Goal: Task Accomplishment & Management: Complete application form

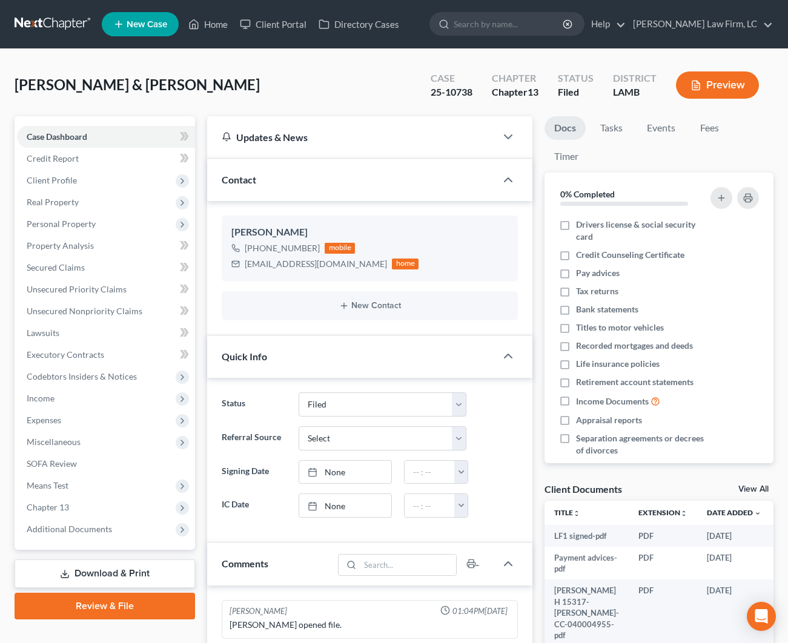
select select "2"
click at [199, 19] on icon at bounding box center [193, 24] width 11 height 15
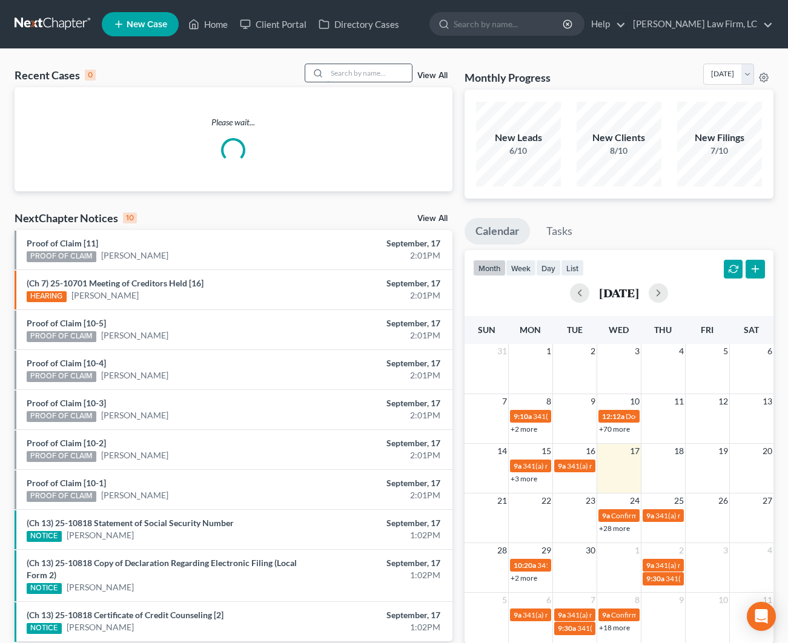
click at [347, 79] on input "search" at bounding box center [369, 73] width 85 height 18
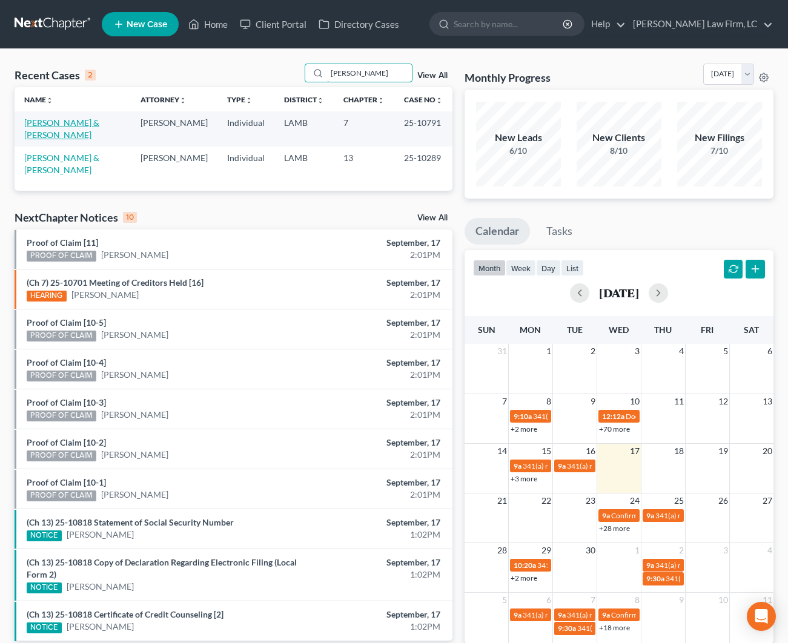
type input "[PERSON_NAME]"
click at [56, 124] on link "[PERSON_NAME] & [PERSON_NAME]" at bounding box center [61, 129] width 75 height 22
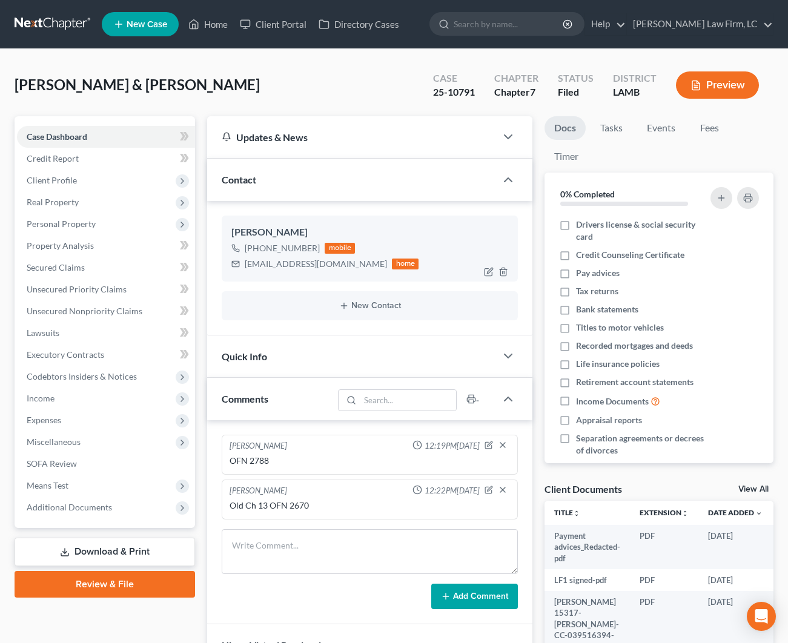
drag, startPoint x: 314, startPoint y: 248, endPoint x: 253, endPoint y: 251, distance: 61.3
click at [253, 251] on div "[PHONE_NUMBER]" at bounding box center [282, 248] width 75 height 12
copy div "[PHONE_NUMBER]"
drag, startPoint x: 332, startPoint y: 261, endPoint x: 242, endPoint y: 265, distance: 89.7
click at [242, 265] on div "[EMAIL_ADDRESS][DOMAIN_NAME] home" at bounding box center [324, 264] width 187 height 16
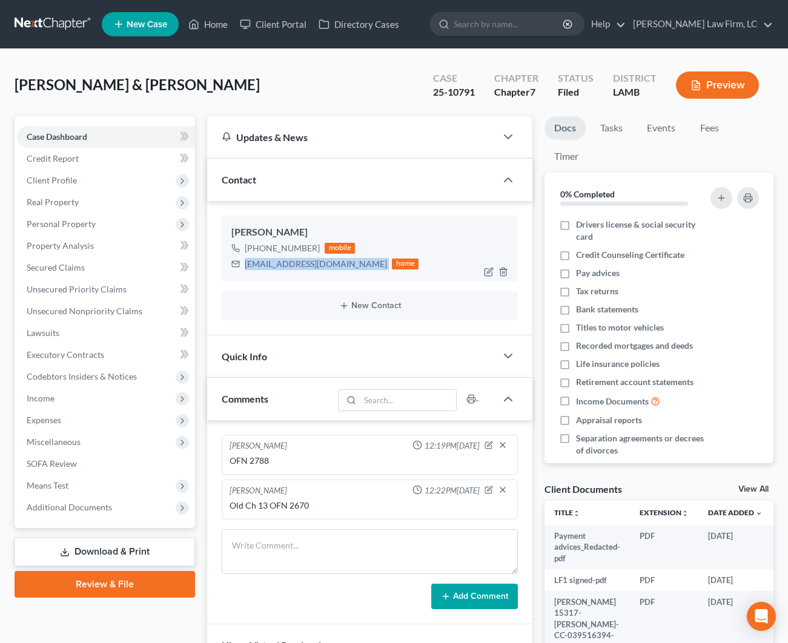
copy div "[EMAIL_ADDRESS][DOMAIN_NAME]"
drag, startPoint x: 473, startPoint y: 90, endPoint x: 396, endPoint y: 88, distance: 77.0
click at [396, 88] on div "[PERSON_NAME] & [PERSON_NAME] Upgraded Case 25-10791 Chapter Chapter 7 Status F…" at bounding box center [394, 90] width 759 height 53
copy div "25-10791"
click at [73, 178] on span "Client Profile" at bounding box center [52, 180] width 50 height 10
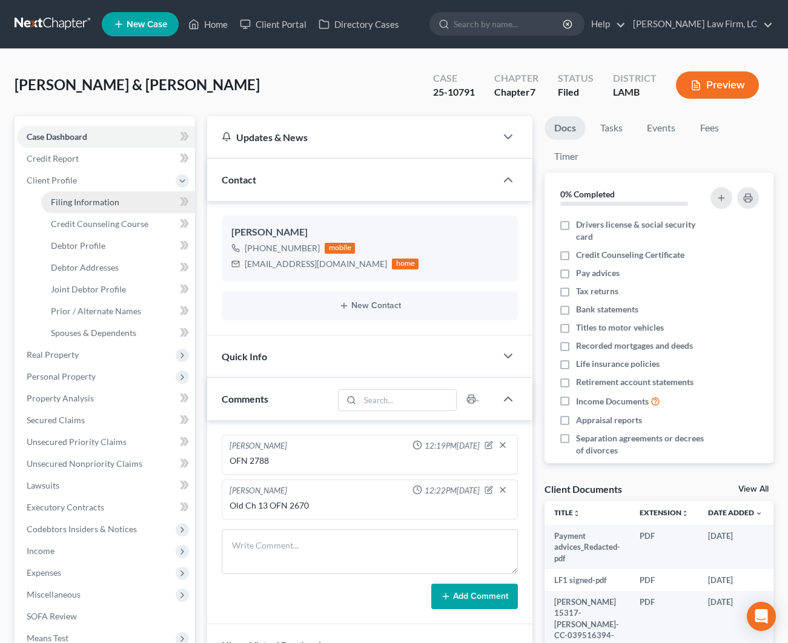
click at [71, 202] on span "Filing Information" at bounding box center [85, 202] width 68 height 10
select select "1"
select select "0"
select select "35"
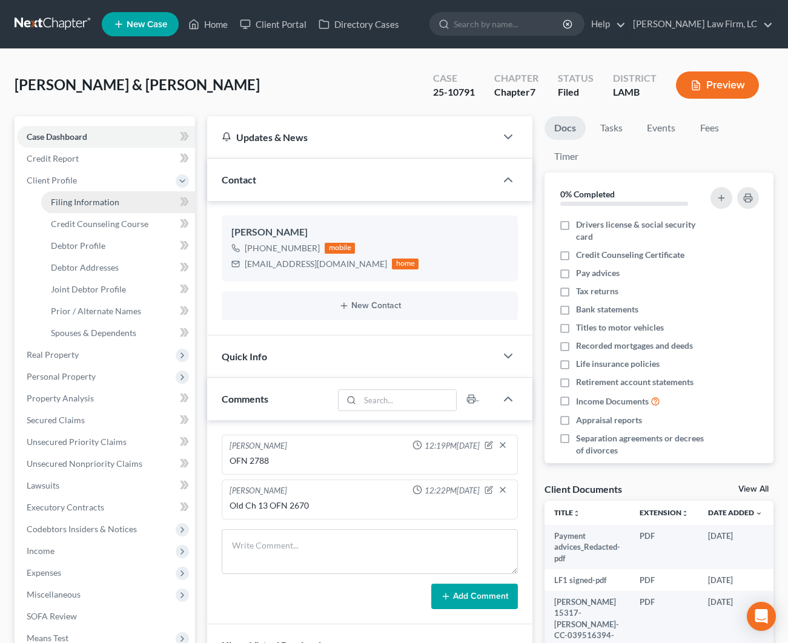
select select "0"
select select "19"
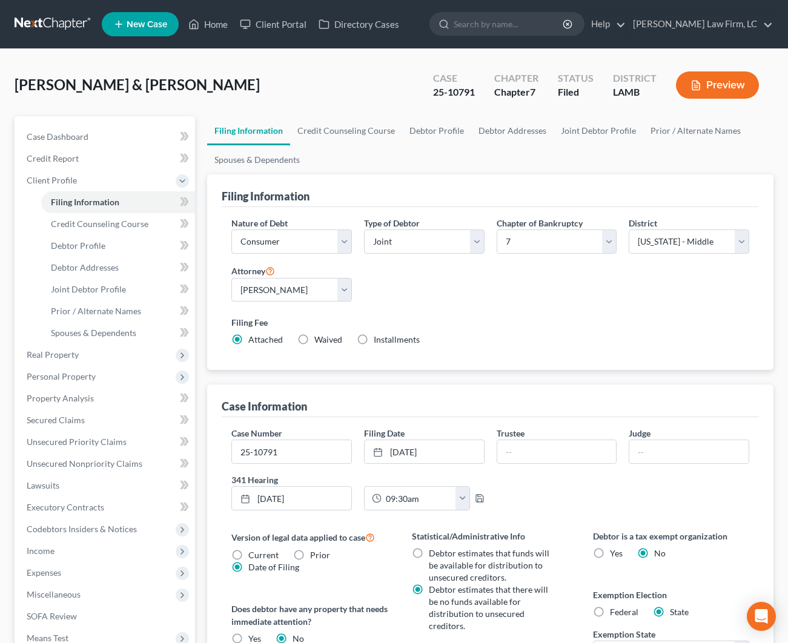
scroll to position [1, 0]
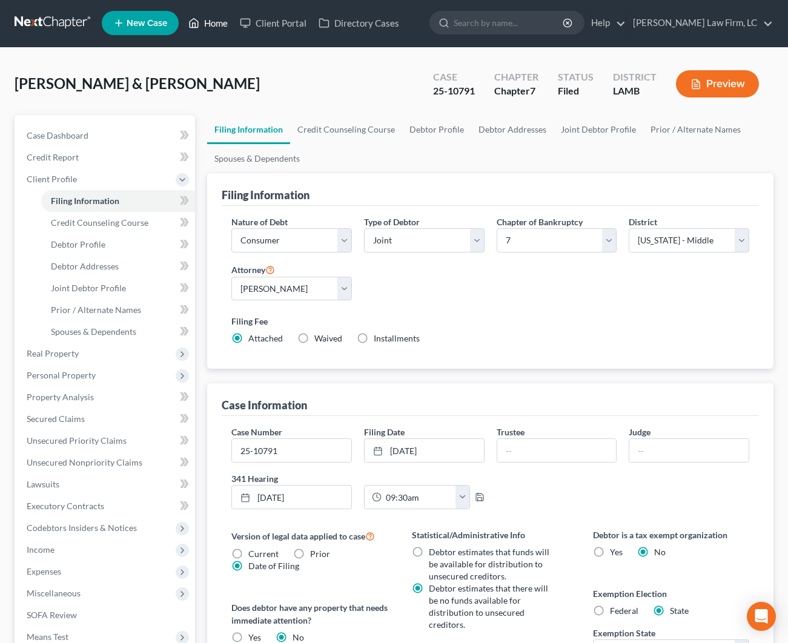
click at [219, 15] on link "Home" at bounding box center [207, 23] width 51 height 22
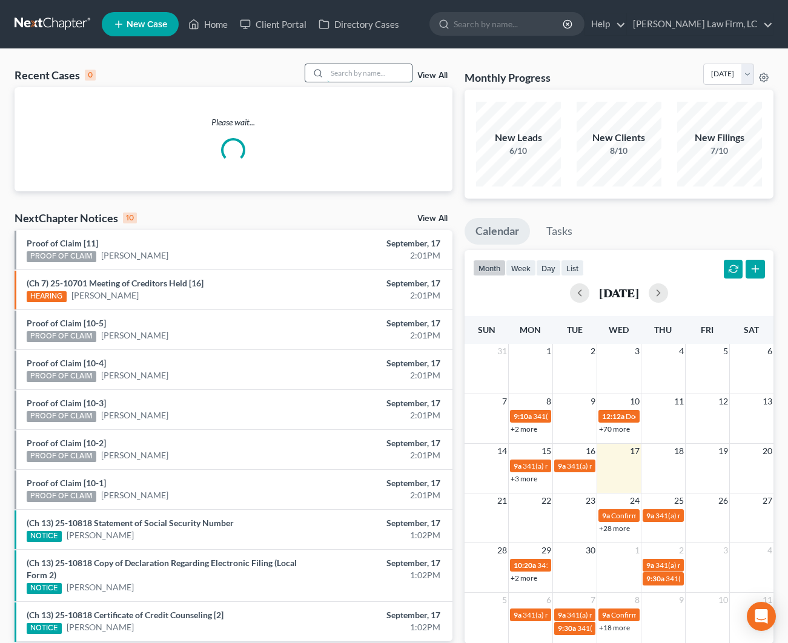
click at [373, 74] on input "search" at bounding box center [369, 73] width 85 height 18
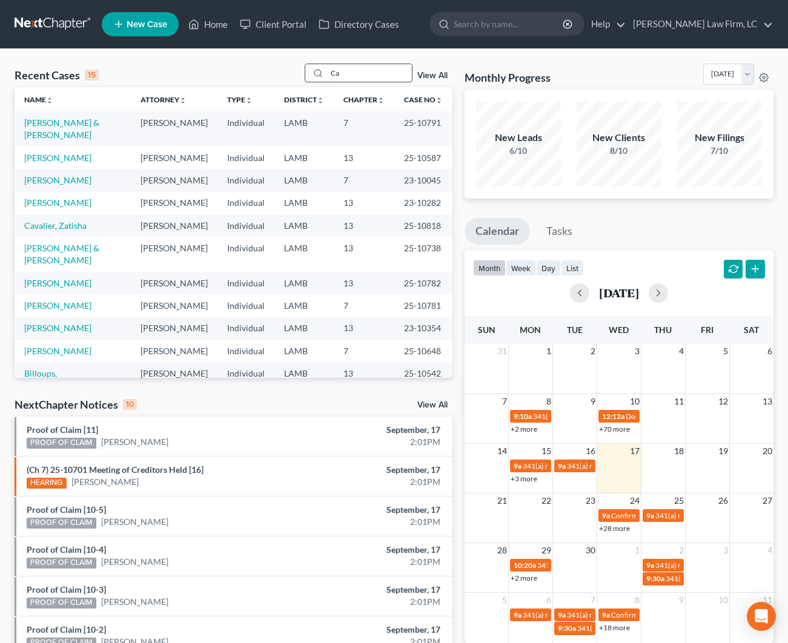
type input "C"
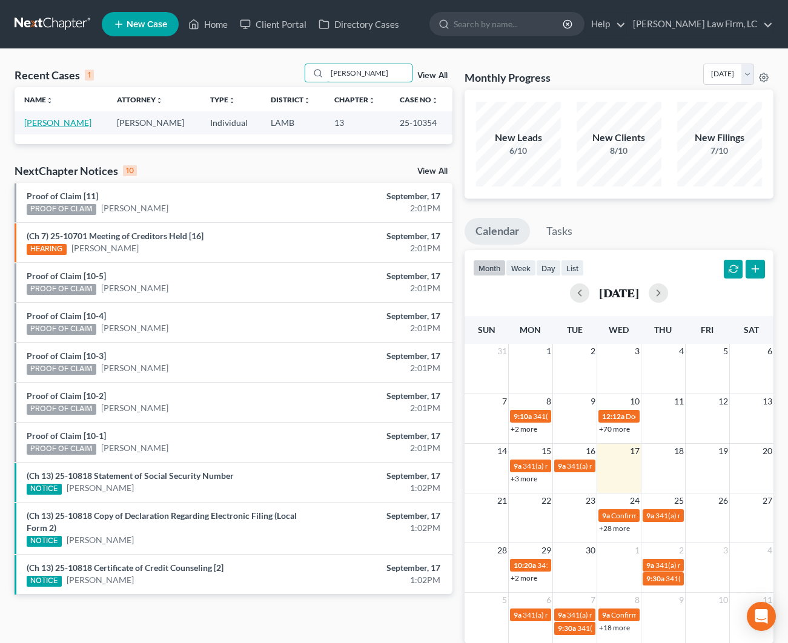
type input "[PERSON_NAME]"
click at [50, 127] on link "[PERSON_NAME]" at bounding box center [57, 123] width 67 height 10
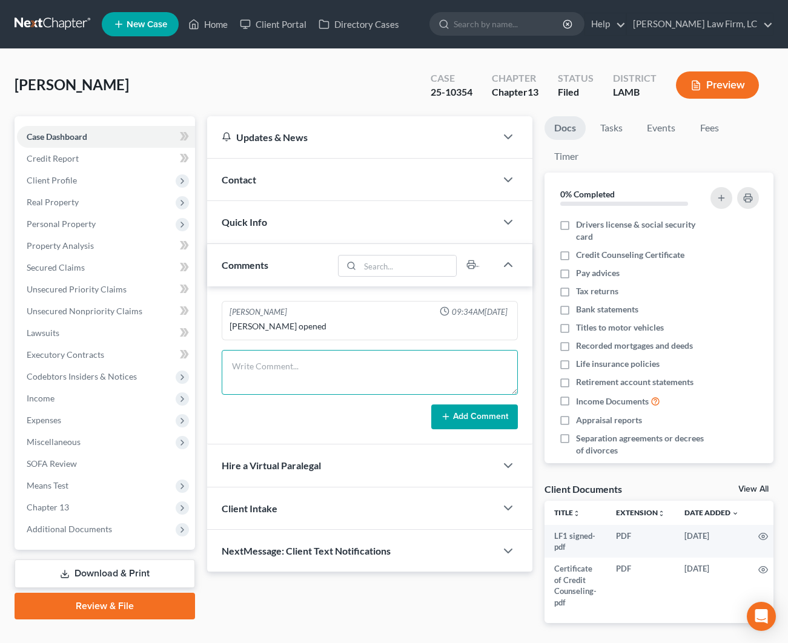
click at [279, 370] on textarea at bounding box center [370, 372] width 296 height 45
drag, startPoint x: 459, startPoint y: 84, endPoint x: 414, endPoint y: 81, distance: 44.4
click at [414, 81] on div "[PERSON_NAME] Upgraded Case 25-10354 Chapter Chapter 13 Status Filed District […" at bounding box center [394, 90] width 759 height 53
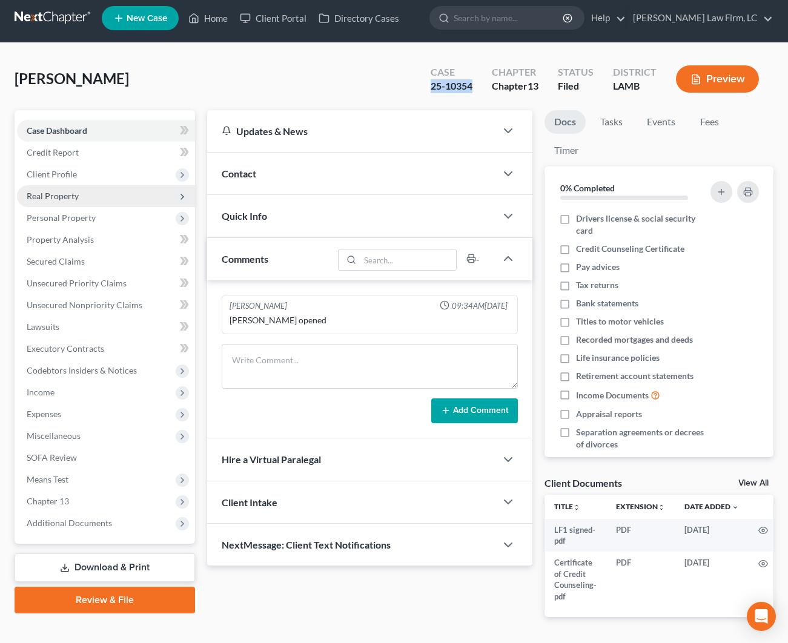
scroll to position [1, 1]
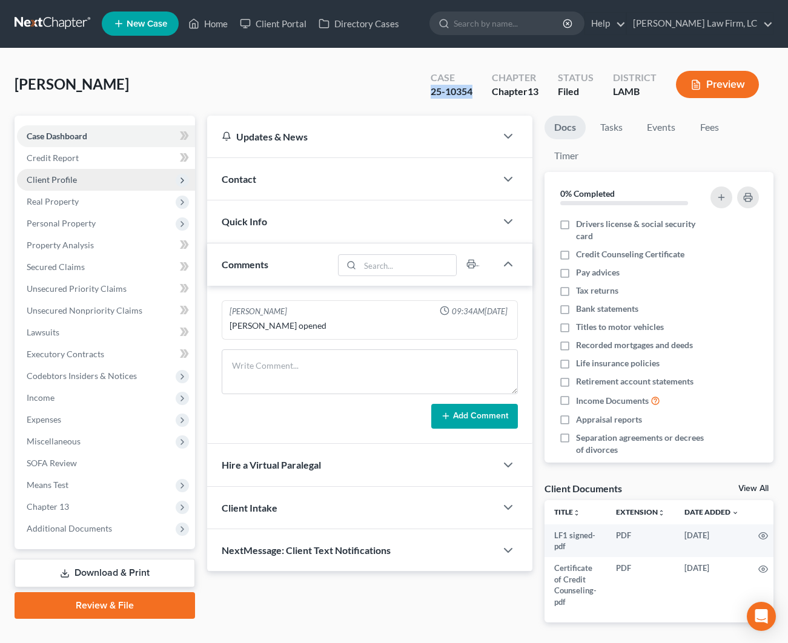
click at [100, 189] on span "Client Profile" at bounding box center [106, 180] width 178 height 22
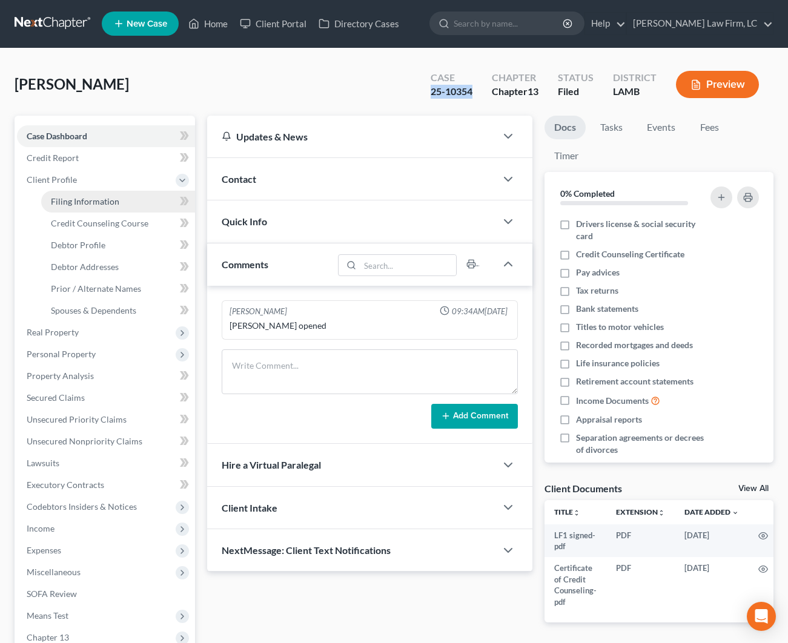
click at [100, 204] on span "Filing Information" at bounding box center [85, 201] width 68 height 10
select select "1"
select select "0"
select select "3"
select select "35"
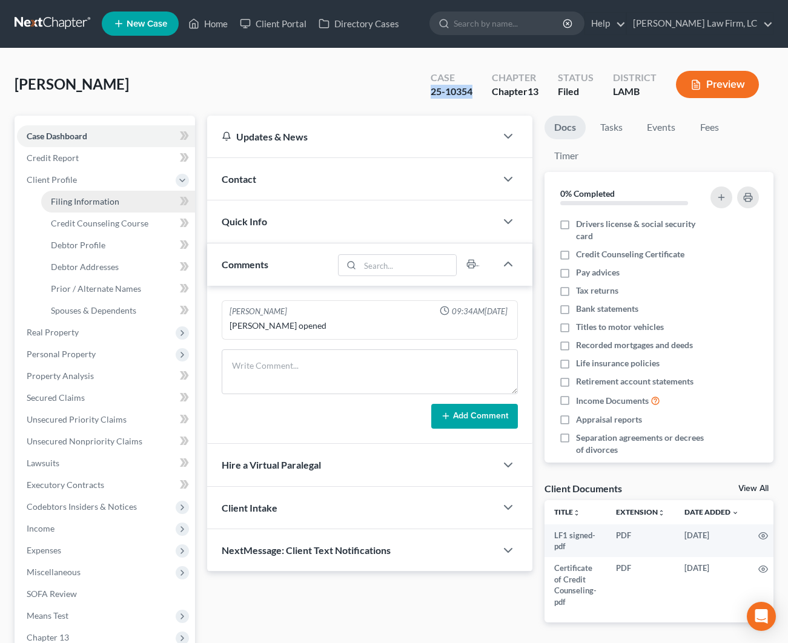
select select "0"
select select "19"
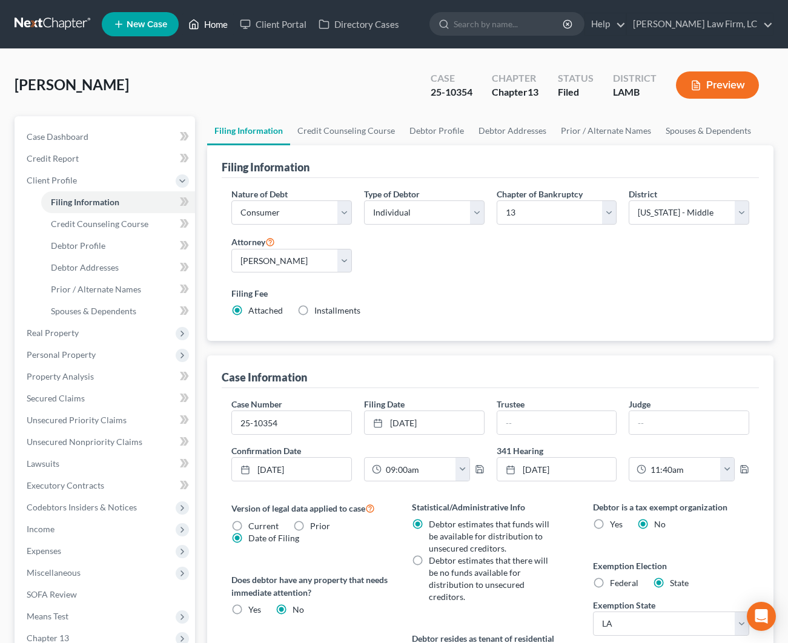
click at [211, 30] on link "Home" at bounding box center [207, 24] width 51 height 22
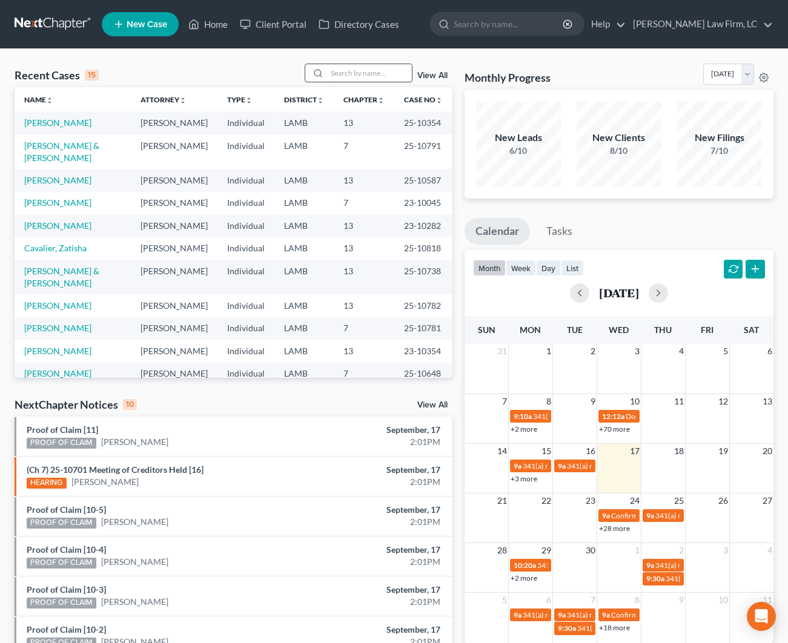
click at [371, 74] on input "search" at bounding box center [369, 73] width 85 height 18
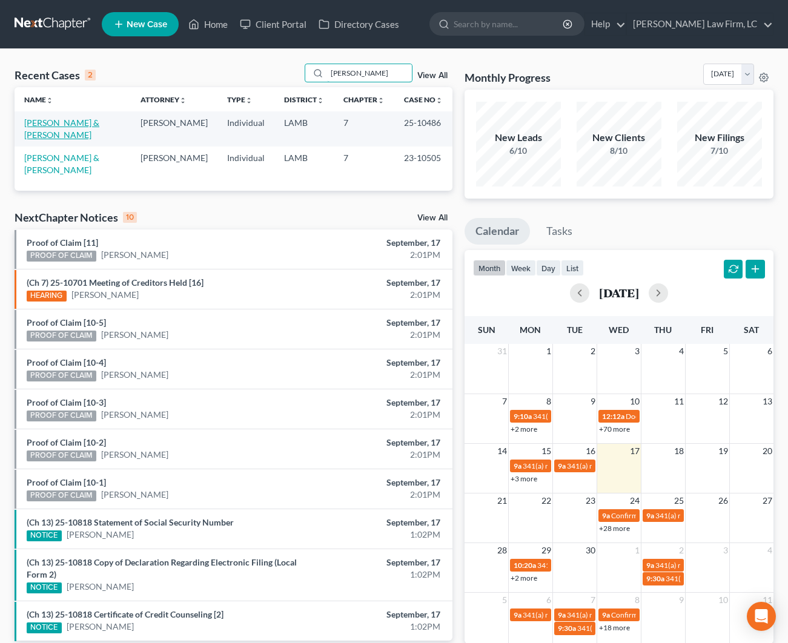
type input "[PERSON_NAME]"
click at [64, 122] on link "[PERSON_NAME] & [PERSON_NAME]" at bounding box center [61, 129] width 75 height 22
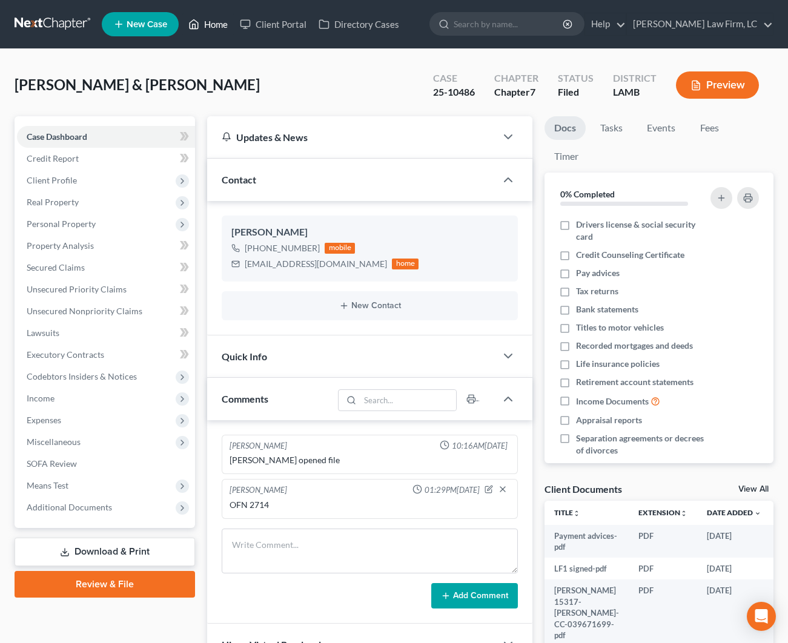
click at [220, 22] on link "Home" at bounding box center [207, 24] width 51 height 22
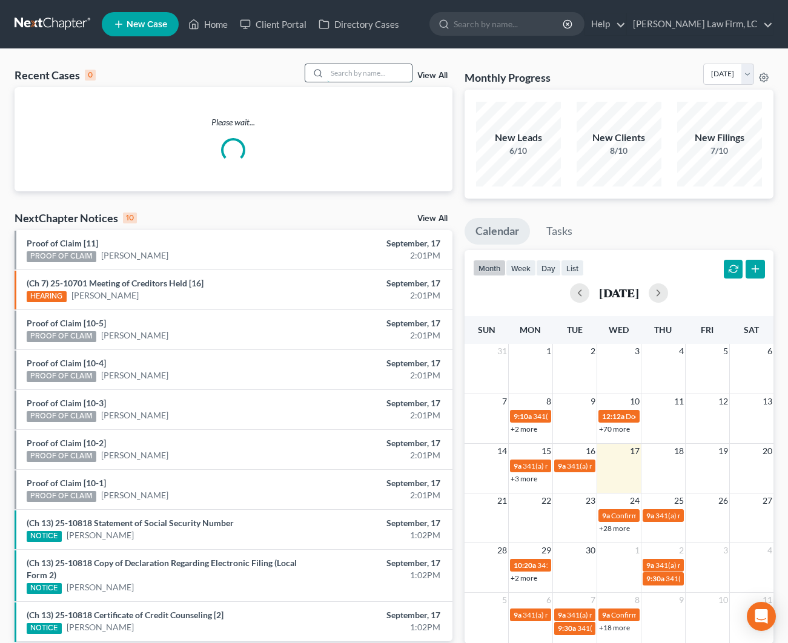
click at [373, 71] on input "search" at bounding box center [369, 73] width 85 height 18
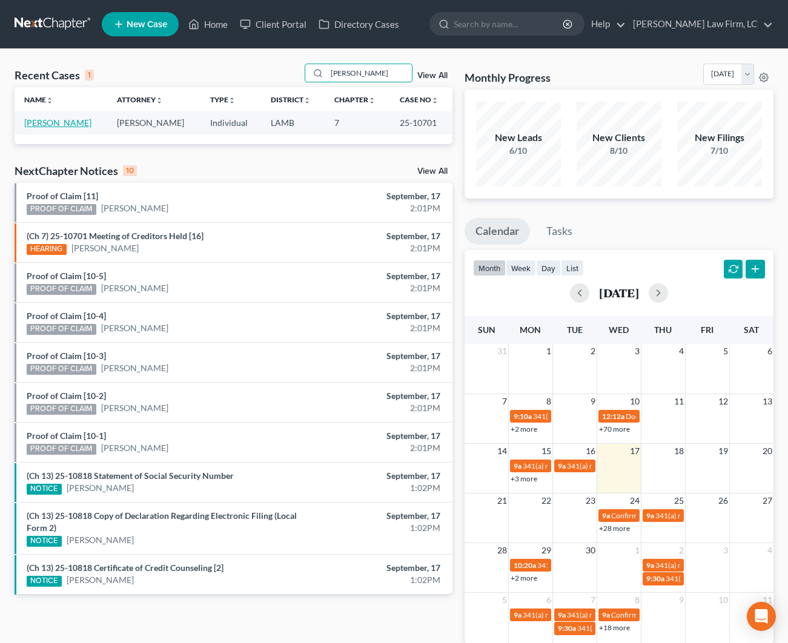
type input "[PERSON_NAME]"
click at [55, 124] on link "[PERSON_NAME]" at bounding box center [57, 123] width 67 height 10
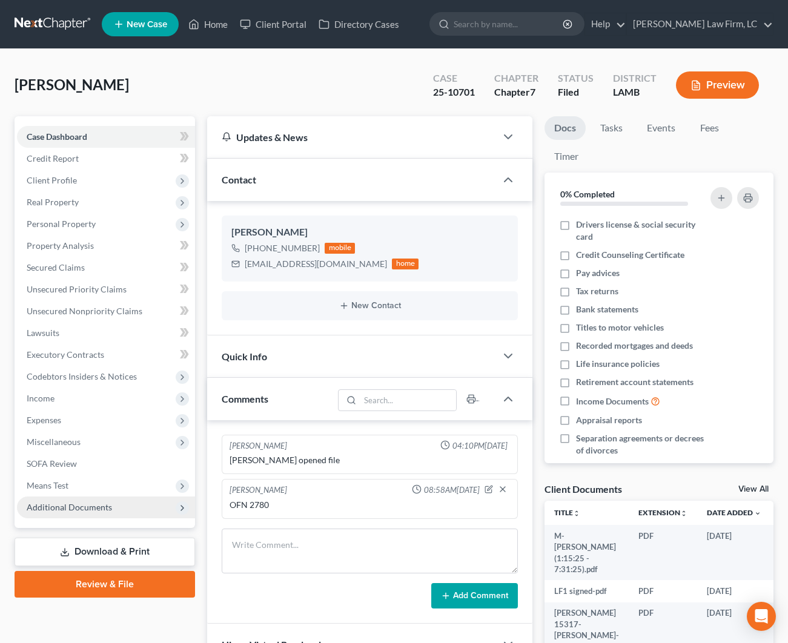
click at [67, 503] on span "Additional Documents" at bounding box center [69, 507] width 85 height 10
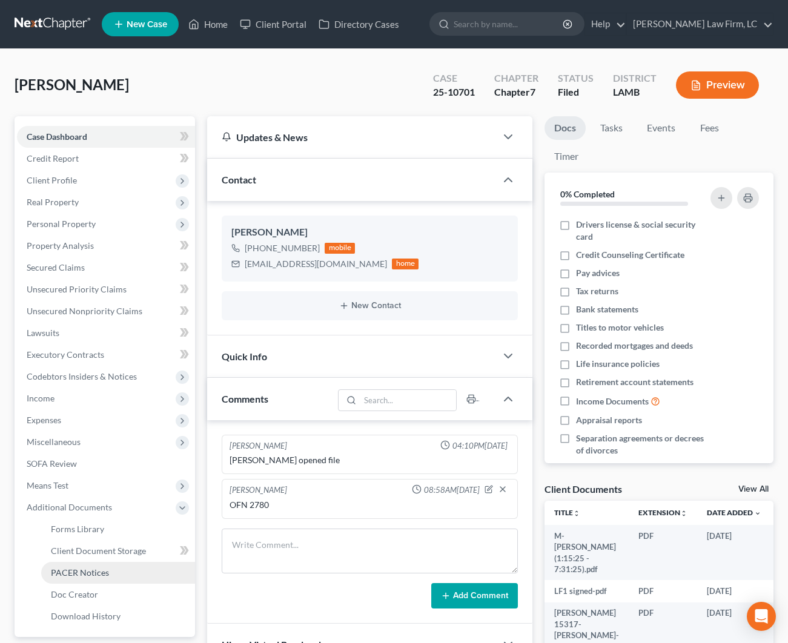
click at [90, 580] on link "PACER Notices" at bounding box center [118, 573] width 154 height 22
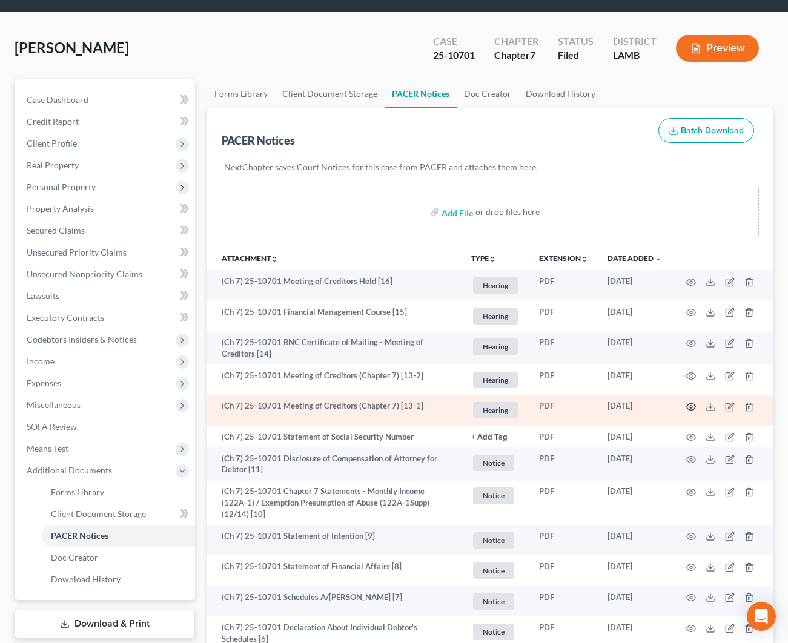
scroll to position [38, 0]
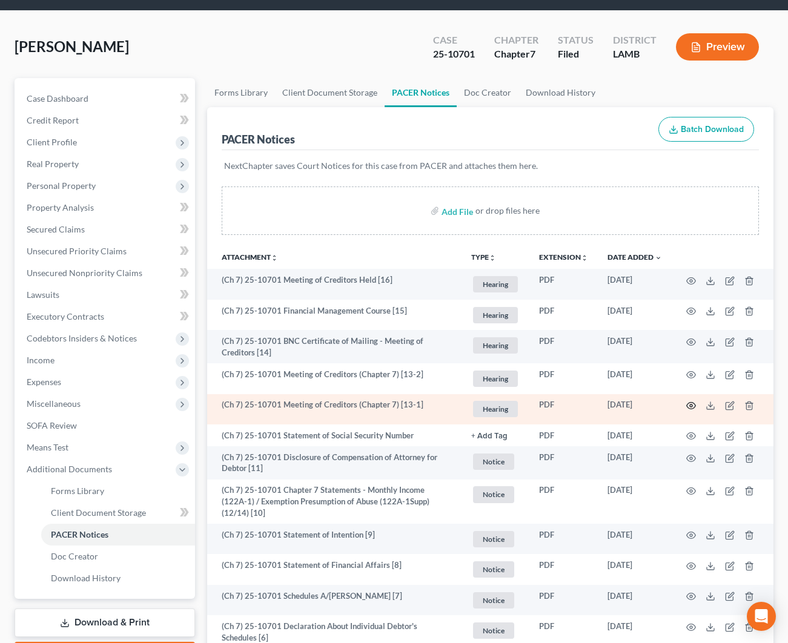
click at [686, 404] on icon "button" at bounding box center [691, 406] width 10 height 10
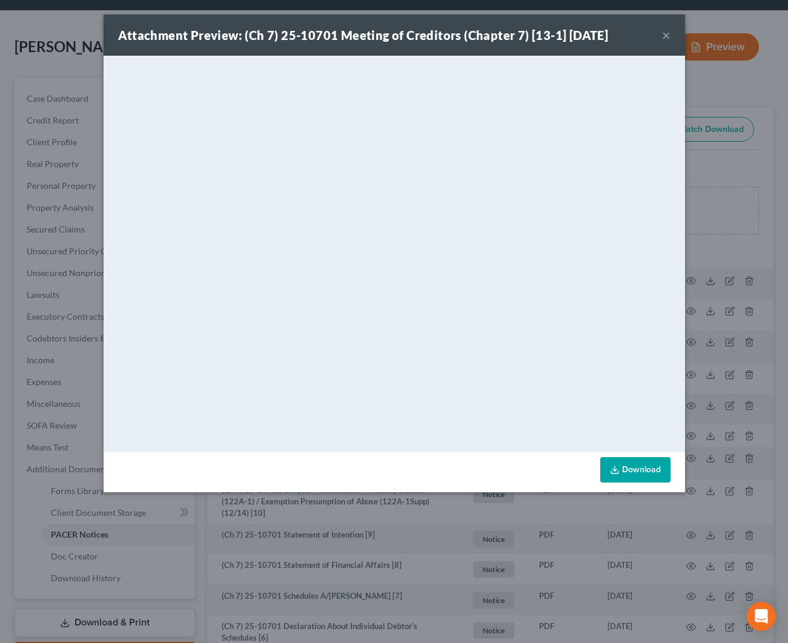
click at [666, 35] on button "×" at bounding box center [666, 35] width 8 height 15
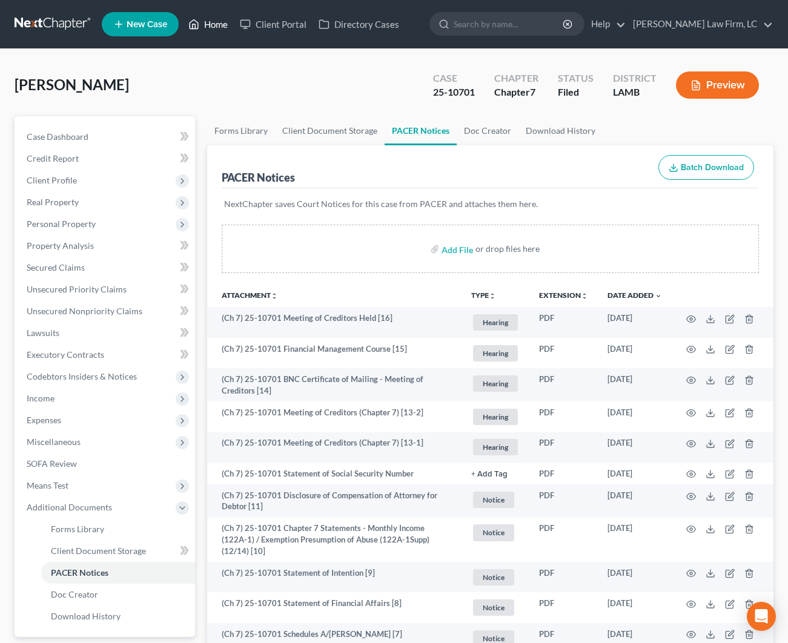
scroll to position [0, 0]
click at [215, 21] on link "Home" at bounding box center [207, 24] width 51 height 22
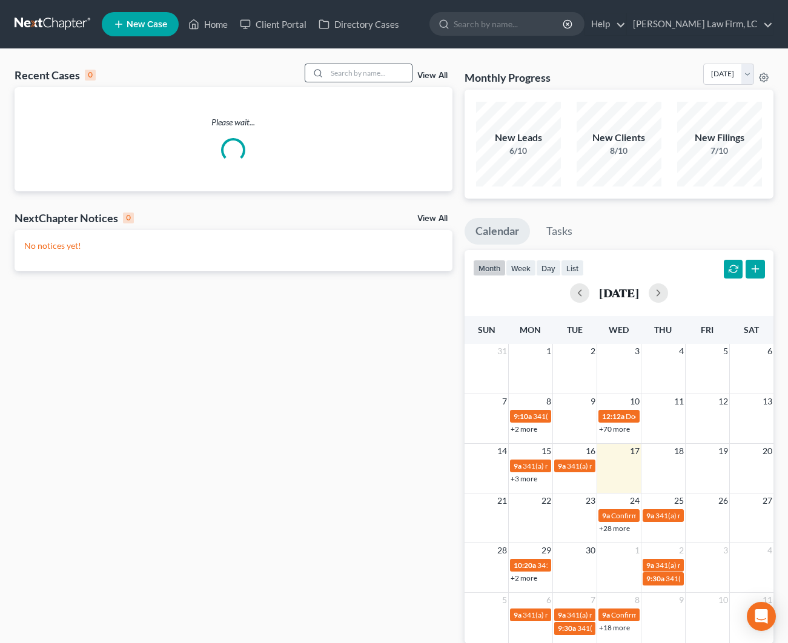
click at [377, 64] on div at bounding box center [359, 73] width 108 height 19
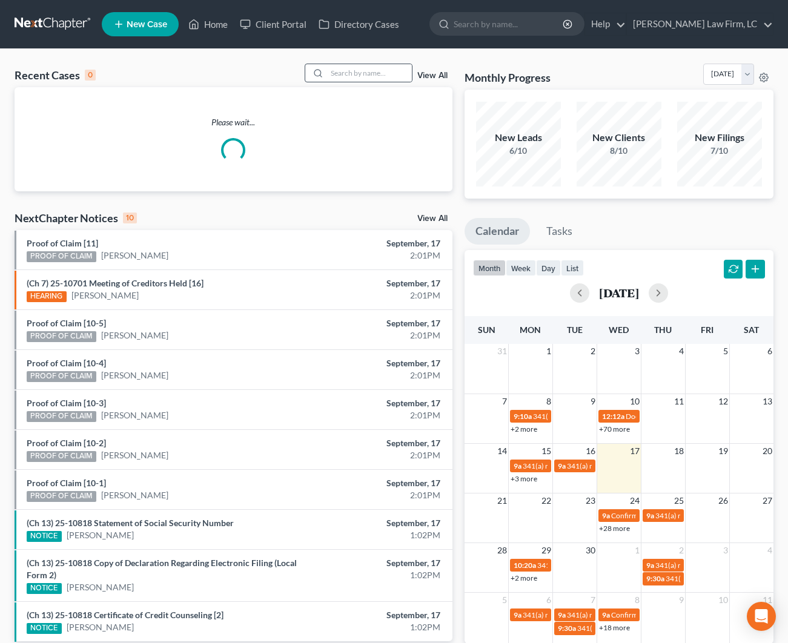
scroll to position [13, 0]
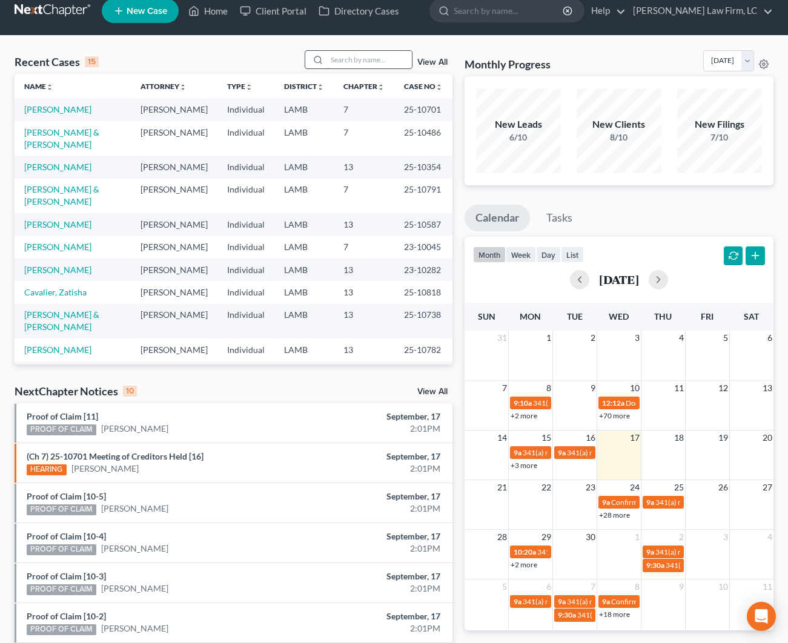
click at [378, 61] on input "search" at bounding box center [369, 60] width 85 height 18
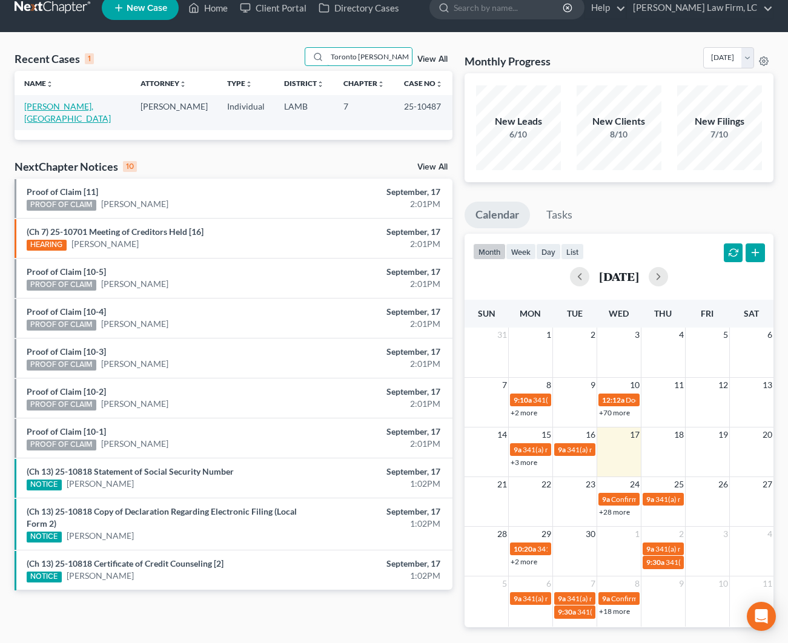
type input "Toronto [PERSON_NAME]"
click at [67, 109] on link "[PERSON_NAME], [GEOGRAPHIC_DATA]" at bounding box center [67, 112] width 87 height 22
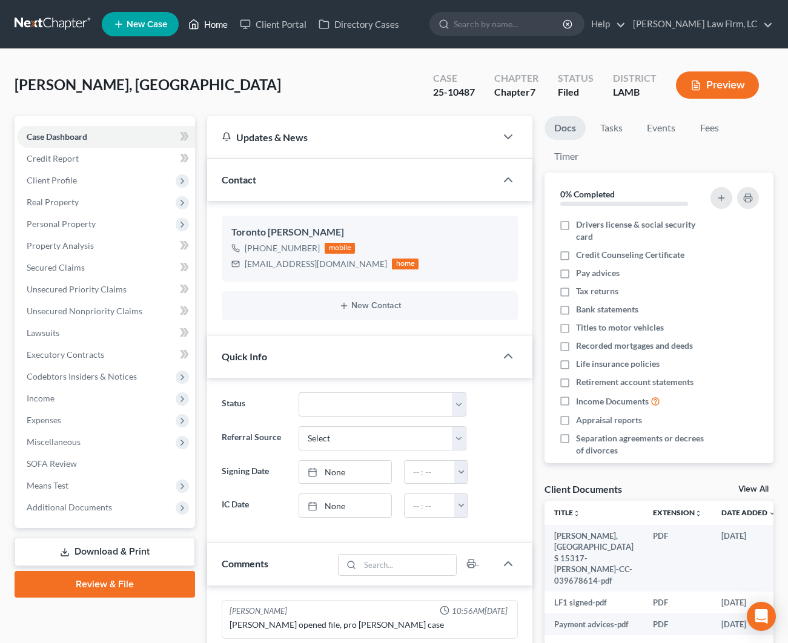
click at [203, 33] on link "Home" at bounding box center [207, 24] width 51 height 22
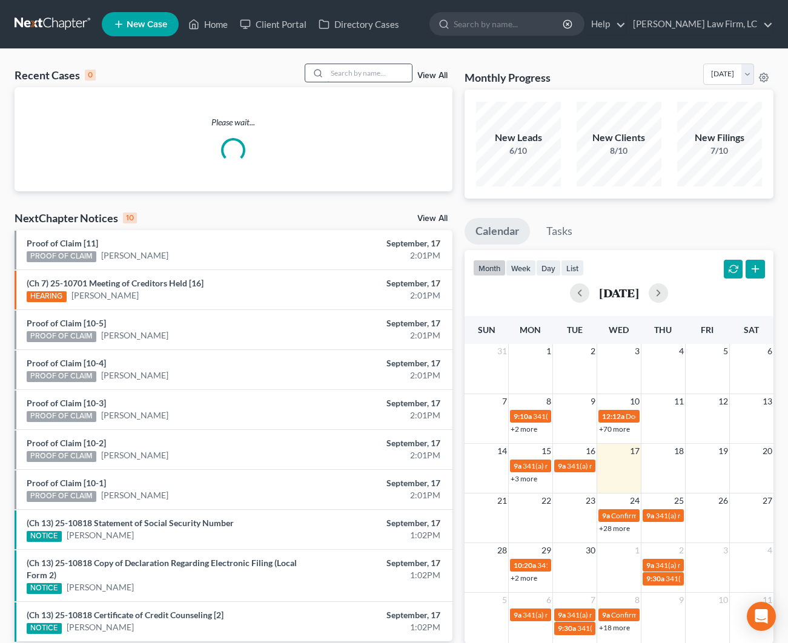
click at [334, 71] on input "search" at bounding box center [369, 73] width 85 height 18
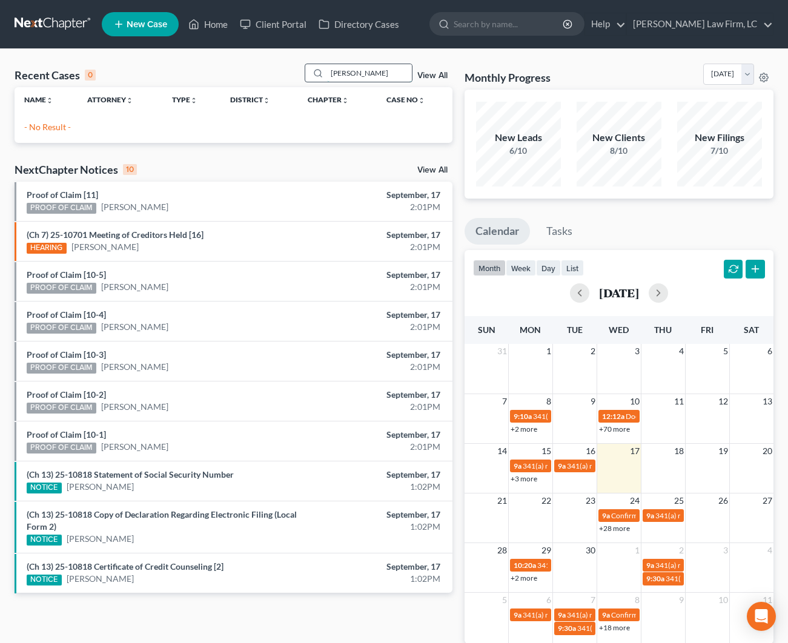
type input "[PERSON_NAME]"
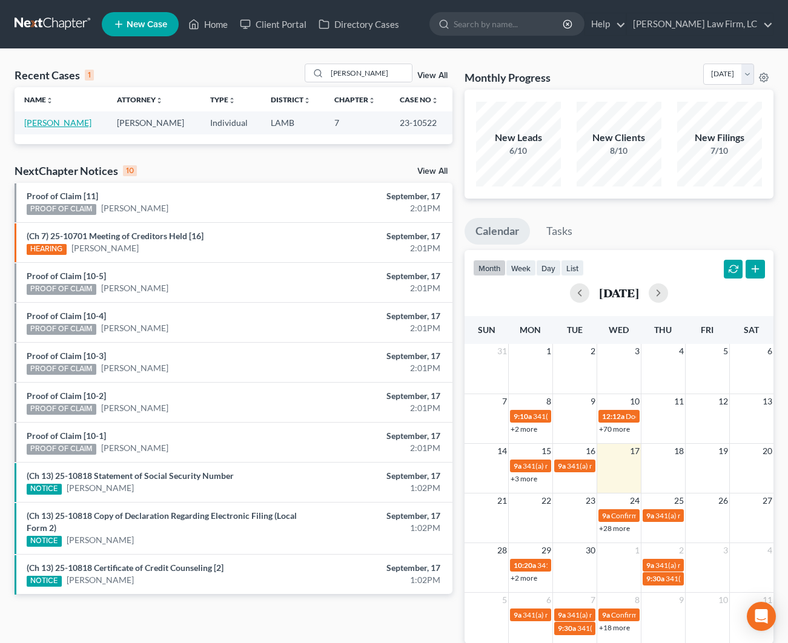
click at [65, 120] on link "[PERSON_NAME]" at bounding box center [57, 123] width 67 height 10
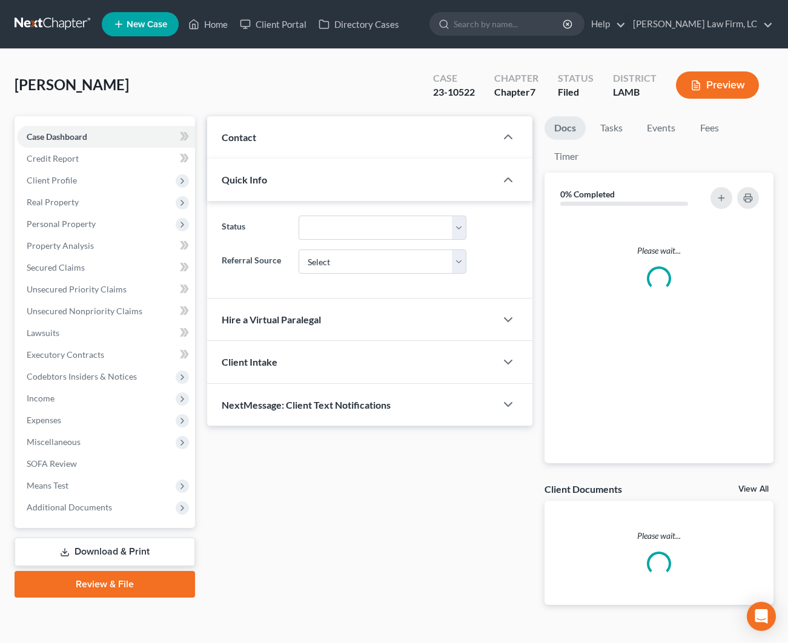
click at [56, 124] on div "Case Dashboard Payments Invoices Payments Payments Credit Report Client Profile…" at bounding box center [105, 322] width 181 height 412
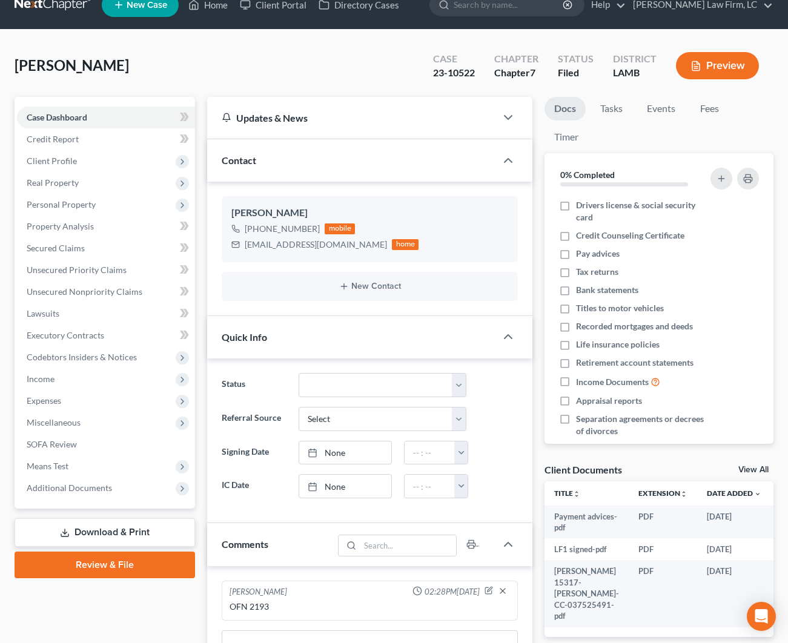
scroll to position [16, 0]
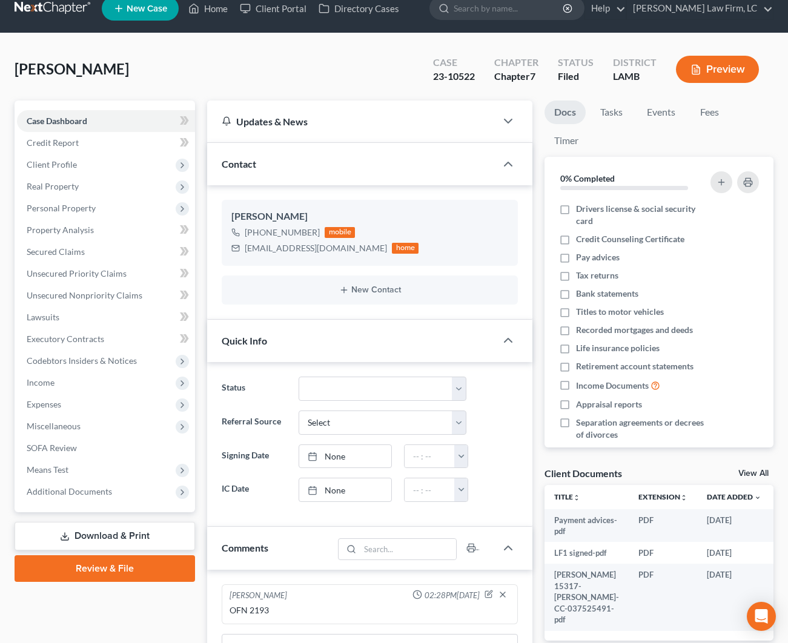
click at [729, 83] on button "Preview" at bounding box center [717, 69] width 83 height 27
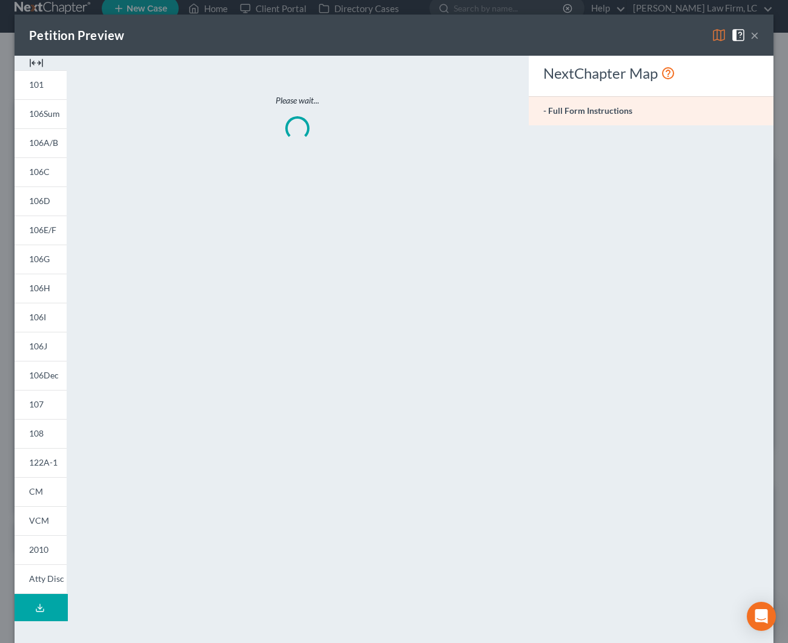
scroll to position [0, 0]
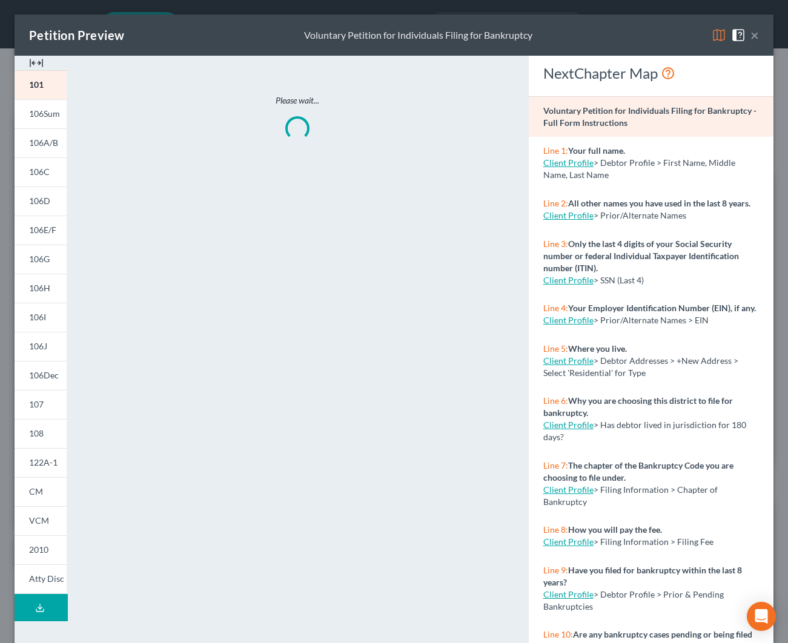
click at [41, 57] on img at bounding box center [36, 63] width 15 height 15
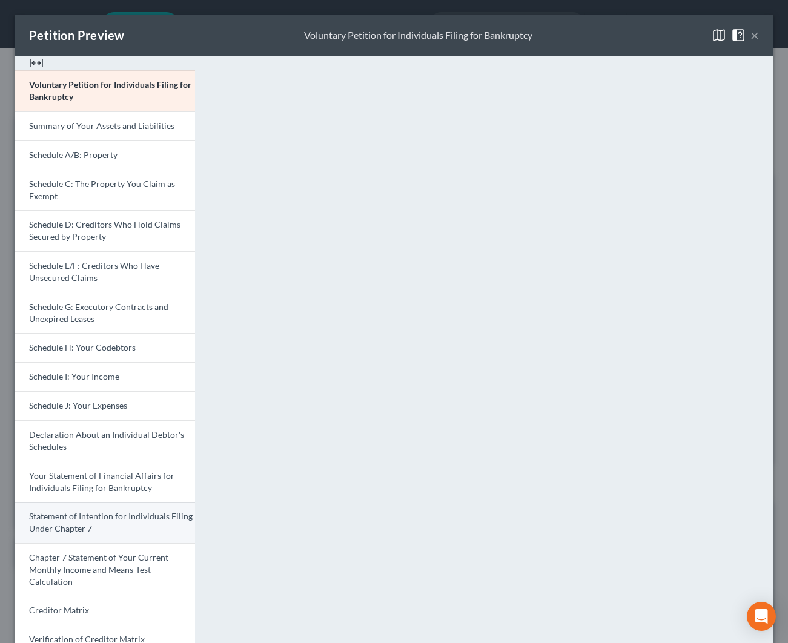
scroll to position [133, 0]
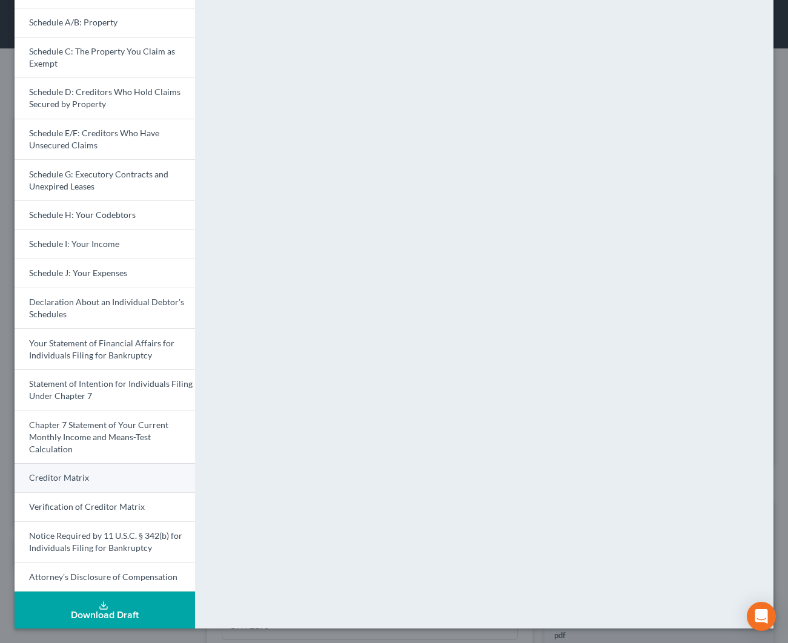
click at [77, 473] on span "Creditor Matrix" at bounding box center [59, 478] width 60 height 10
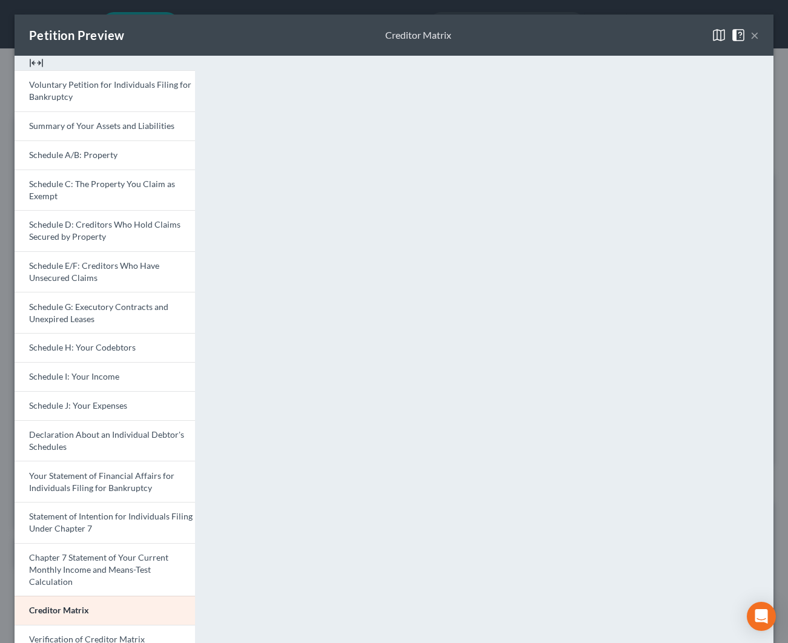
click at [753, 33] on button "×" at bounding box center [755, 35] width 8 height 15
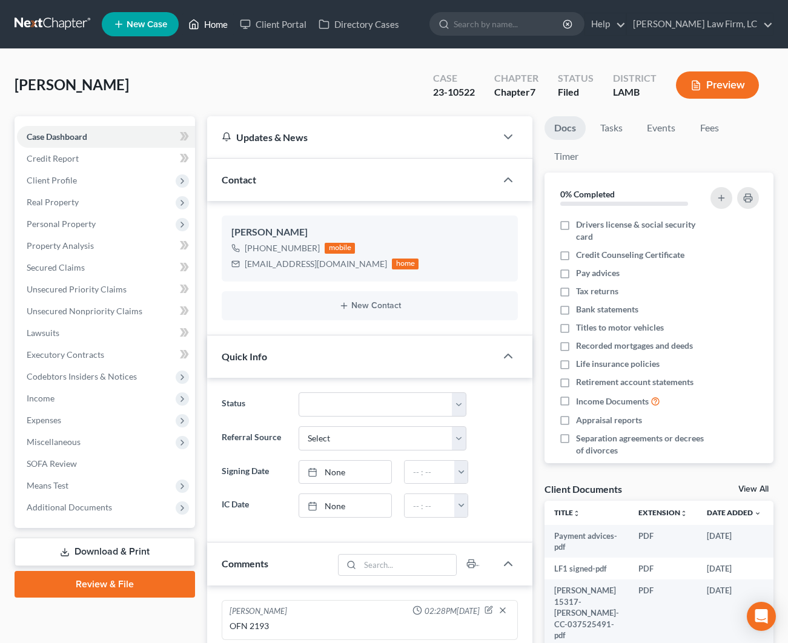
click at [199, 22] on link "Home" at bounding box center [207, 24] width 51 height 22
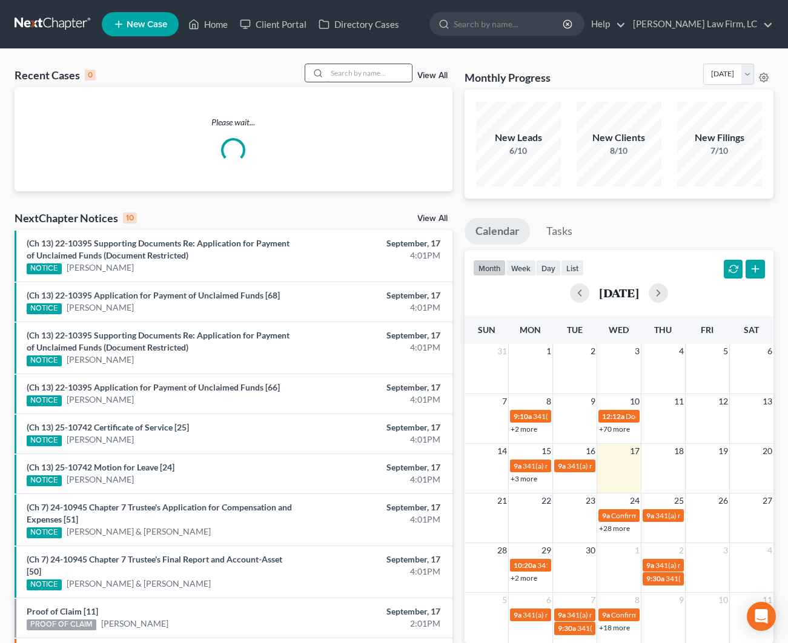
click at [340, 77] on input "search" at bounding box center [369, 73] width 85 height 18
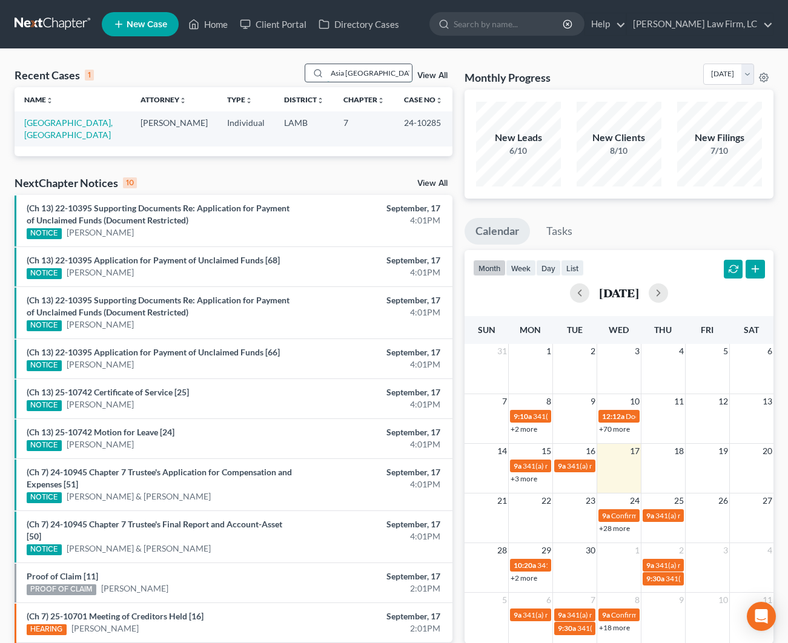
type input "Asia [GEOGRAPHIC_DATA]"
click at [45, 118] on link "[GEOGRAPHIC_DATA], [GEOGRAPHIC_DATA]" at bounding box center [68, 129] width 88 height 22
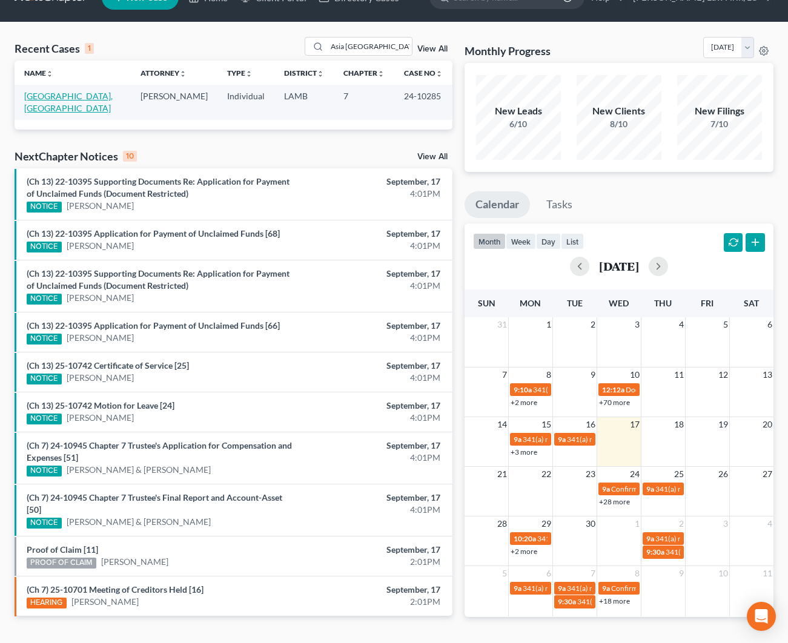
click at [61, 93] on link "[GEOGRAPHIC_DATA], [GEOGRAPHIC_DATA]" at bounding box center [68, 102] width 88 height 22
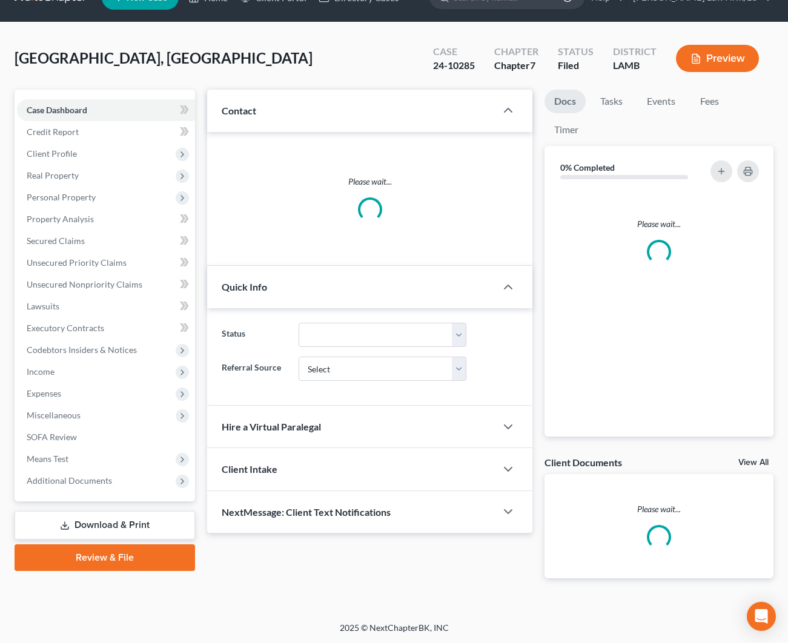
scroll to position [0, 0]
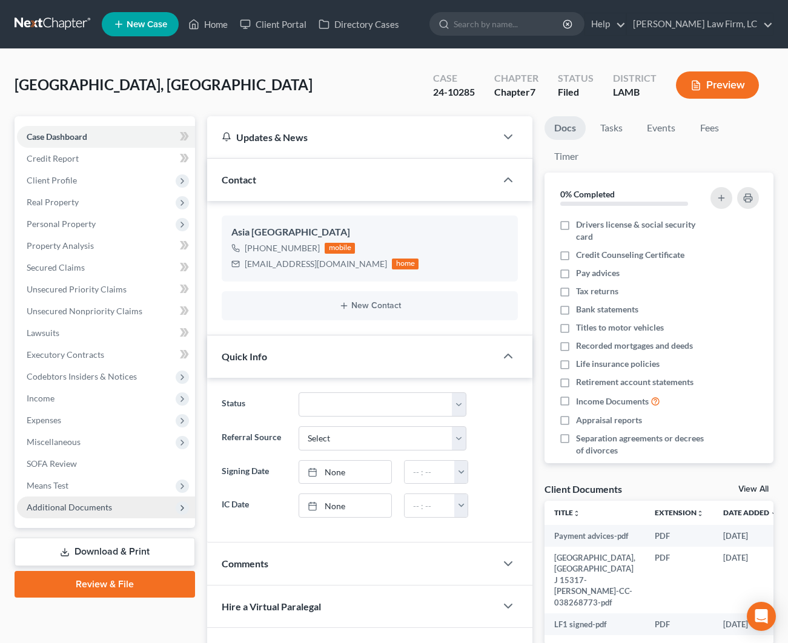
click at [64, 507] on span "Additional Documents" at bounding box center [69, 507] width 85 height 10
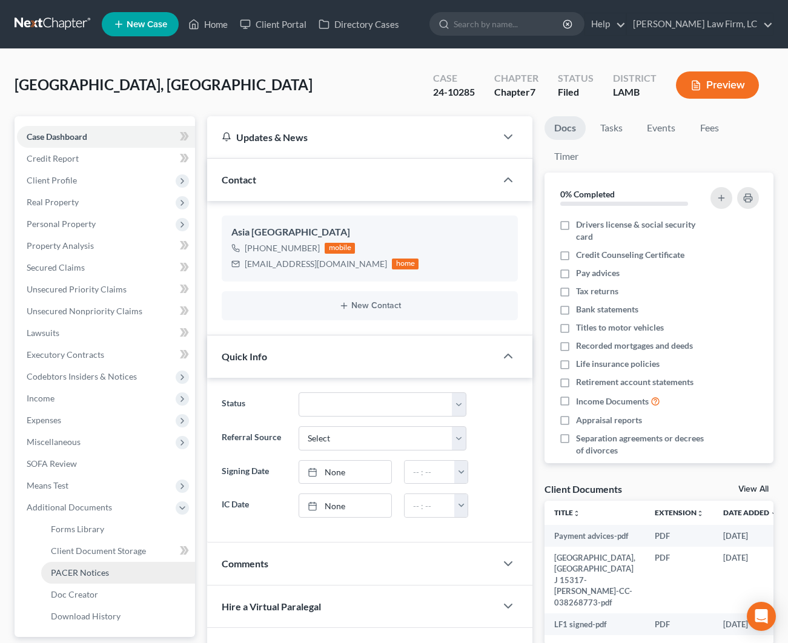
click at [101, 574] on span "PACER Notices" at bounding box center [80, 573] width 58 height 10
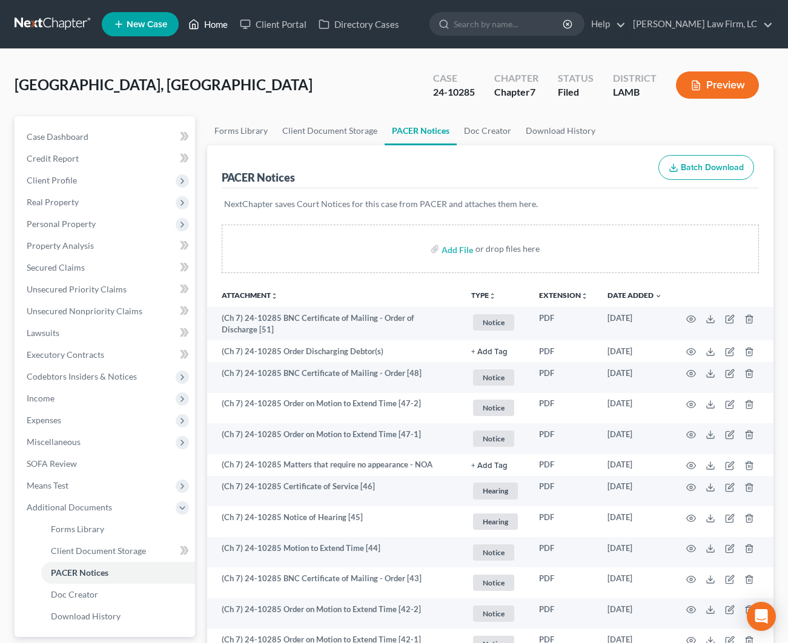
click at [225, 24] on link "Home" at bounding box center [207, 24] width 51 height 22
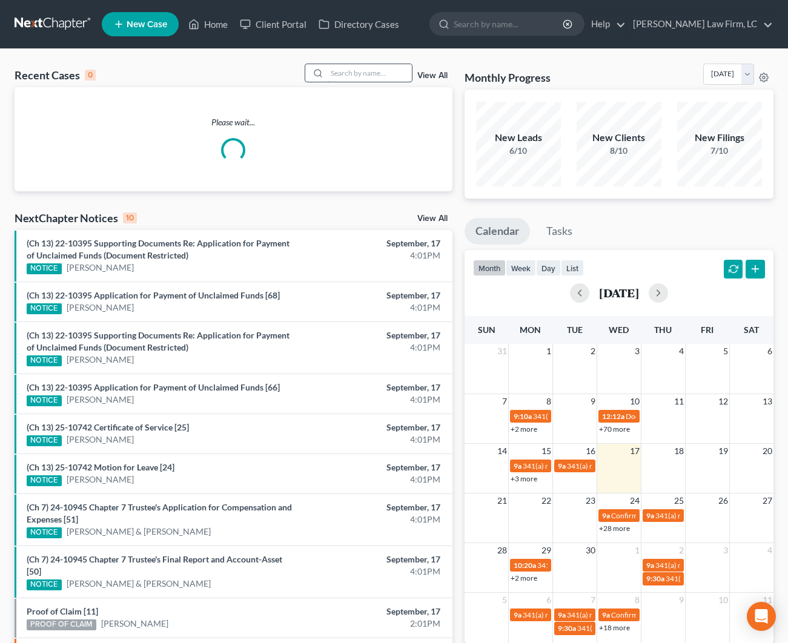
click at [348, 65] on input "search" at bounding box center [369, 73] width 85 height 18
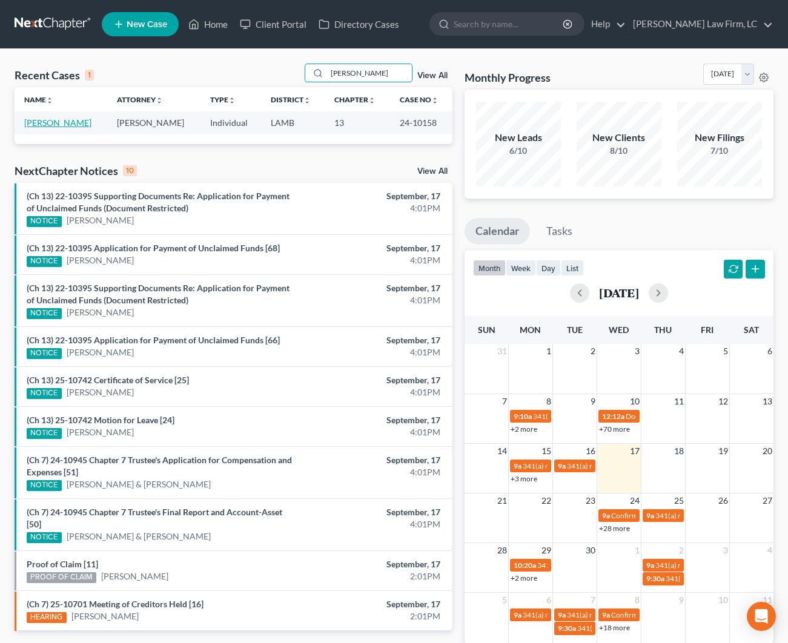
type input "[PERSON_NAME]"
click at [51, 120] on link "[PERSON_NAME]" at bounding box center [57, 123] width 67 height 10
click at [48, 124] on link "[PERSON_NAME]" at bounding box center [57, 123] width 67 height 10
click at [65, 125] on link "[PERSON_NAME]" at bounding box center [57, 123] width 67 height 10
click at [64, 125] on link "[PERSON_NAME]" at bounding box center [57, 123] width 67 height 10
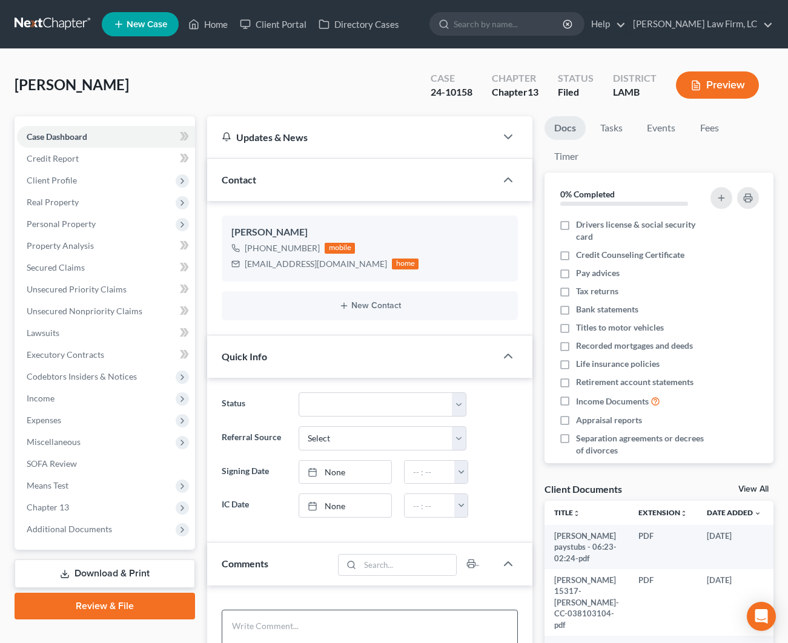
scroll to position [135, 0]
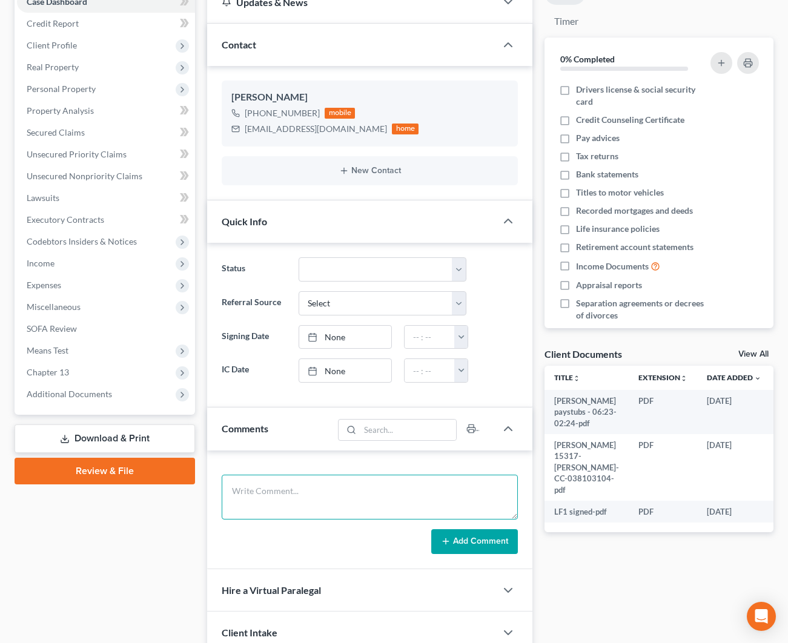
click at [280, 499] on textarea at bounding box center [370, 497] width 296 height 45
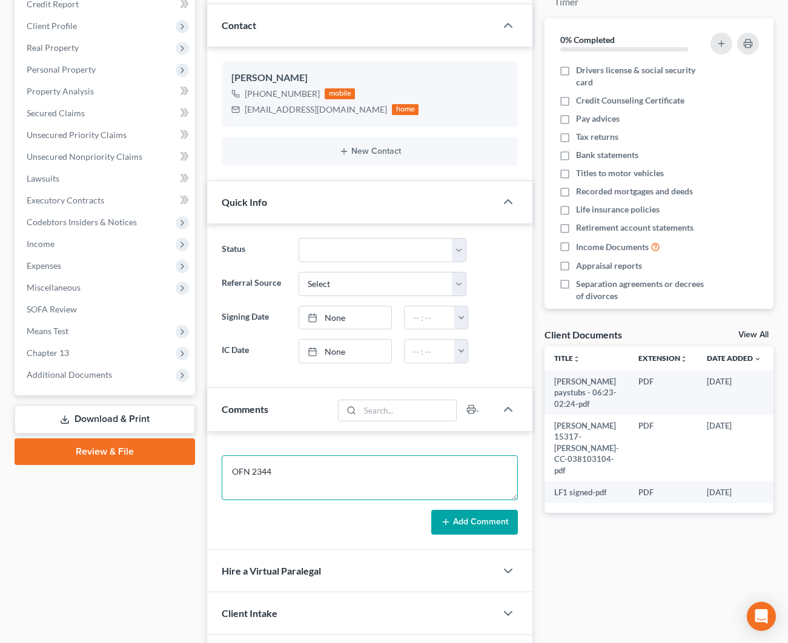
scroll to position [154, 1]
type textarea "OFN 2344"
click at [479, 530] on button "Add Comment" at bounding box center [474, 522] width 87 height 25
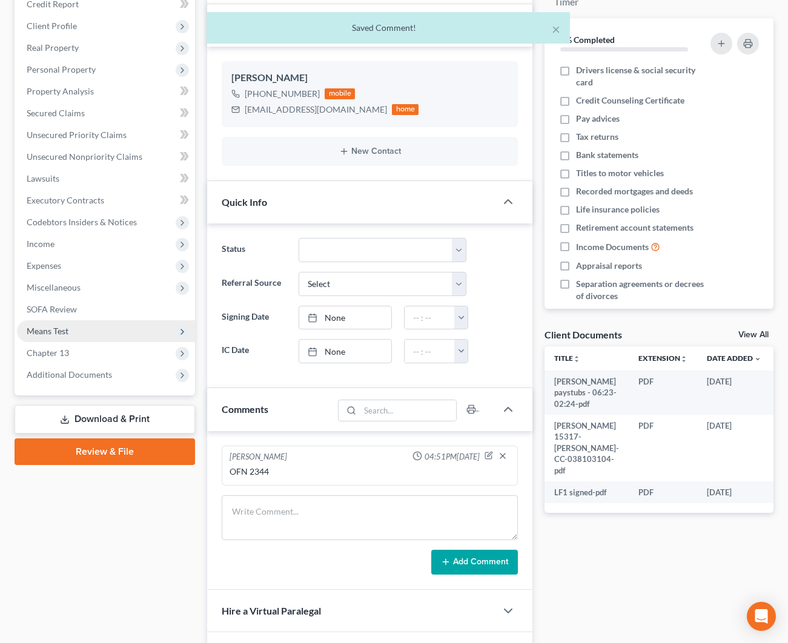
scroll to position [153, 0]
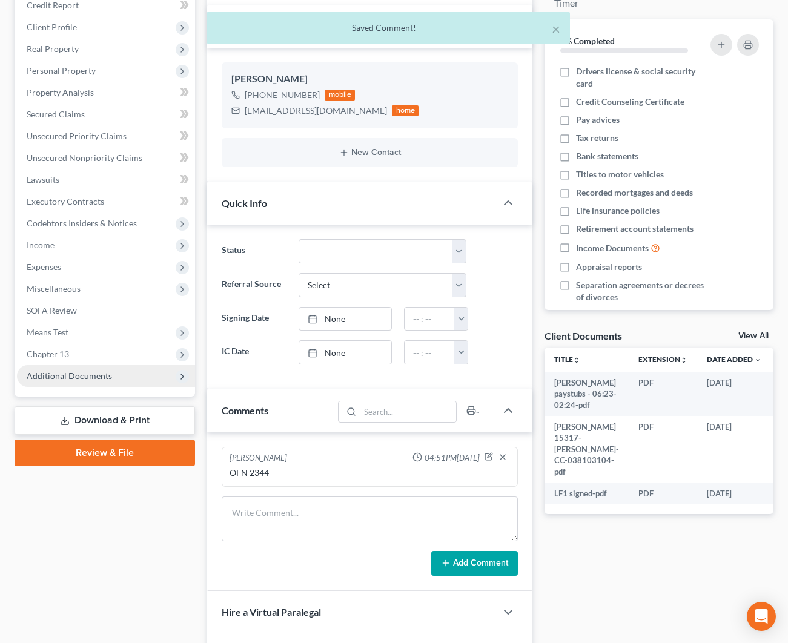
click at [78, 370] on span "Additional Documents" at bounding box center [106, 376] width 178 height 22
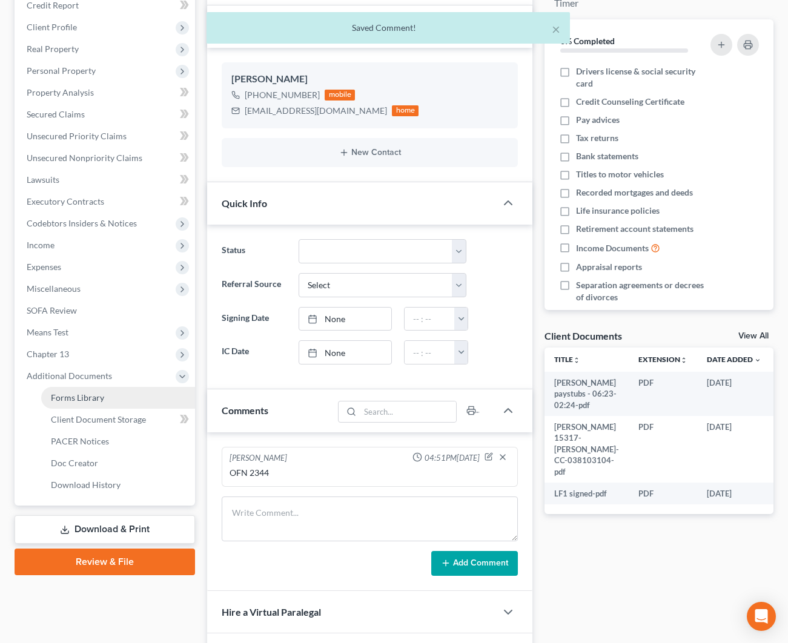
drag, startPoint x: 82, startPoint y: 439, endPoint x: 94, endPoint y: 428, distance: 15.9
click at [82, 439] on span "PACER Notices" at bounding box center [80, 441] width 58 height 10
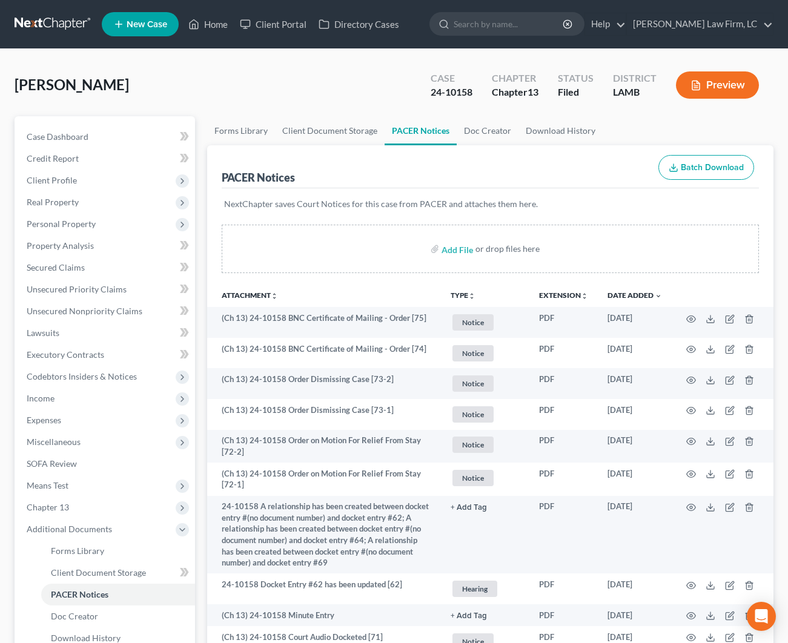
click at [59, 1] on nav "Home New Case Client Portal Directory Cases [PERSON_NAME] Law Firm, LC [EMAIL_A…" at bounding box center [394, 24] width 788 height 48
